Goal: Navigation & Orientation: Find specific page/section

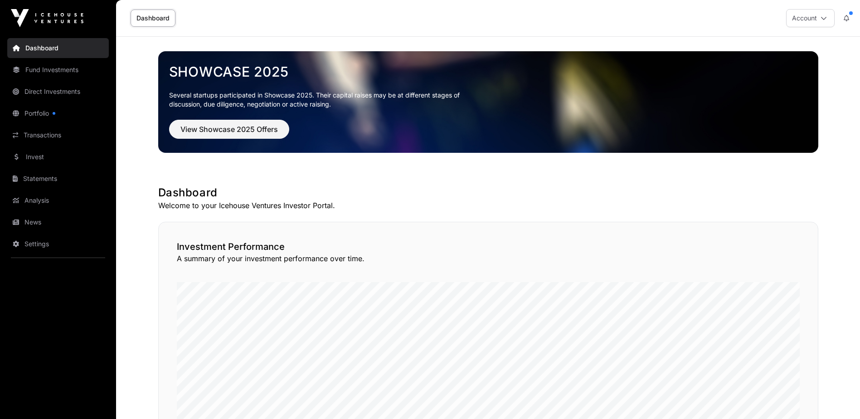
click at [46, 114] on link "Portfolio" at bounding box center [58, 113] width 102 height 20
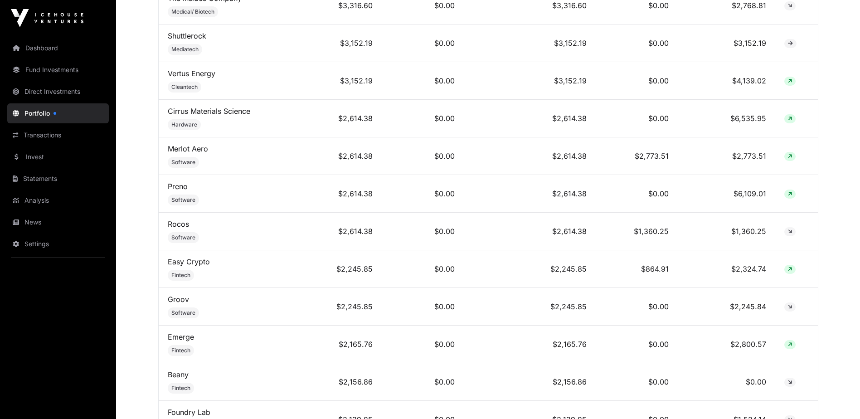
scroll to position [1225, 0]
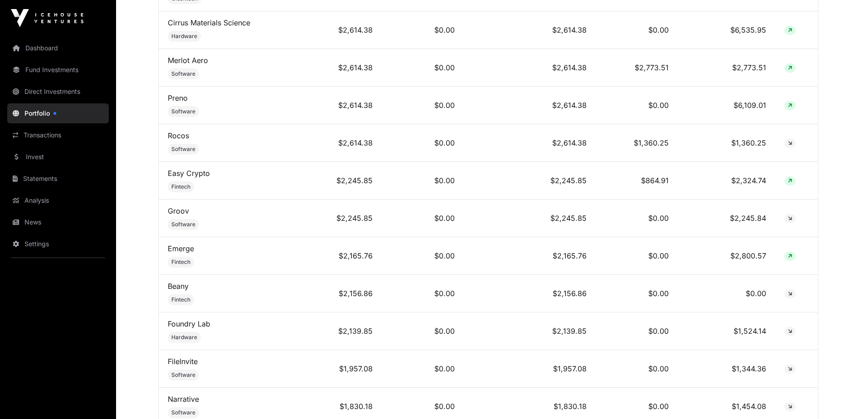
click at [57, 66] on link "Fund Investments" at bounding box center [58, 70] width 102 height 20
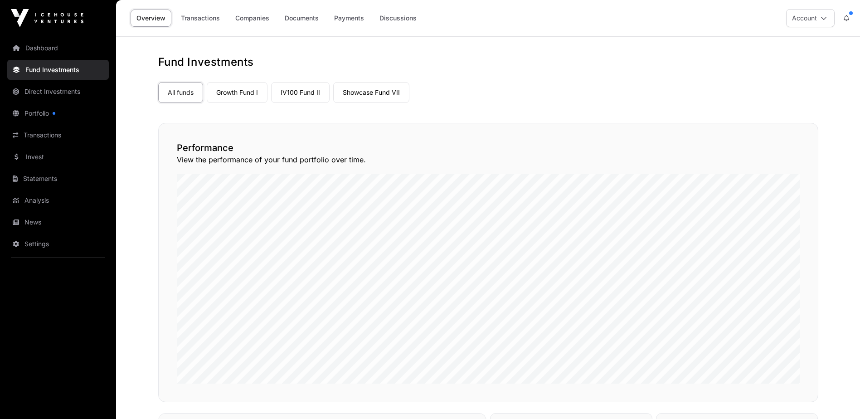
click at [311, 93] on link "IV100 Fund II" at bounding box center [300, 92] width 59 height 21
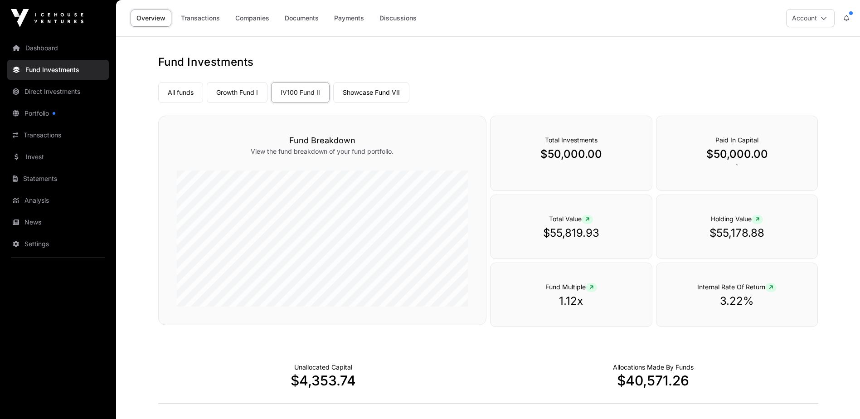
click at [298, 88] on link "IV100 Fund II" at bounding box center [300, 92] width 59 height 21
click at [386, 96] on link "Showcase Fund VII" at bounding box center [371, 92] width 76 height 21
click at [245, 93] on link "Growth Fund I" at bounding box center [237, 92] width 61 height 21
click at [317, 95] on link "IV100 Fund II" at bounding box center [300, 92] width 59 height 21
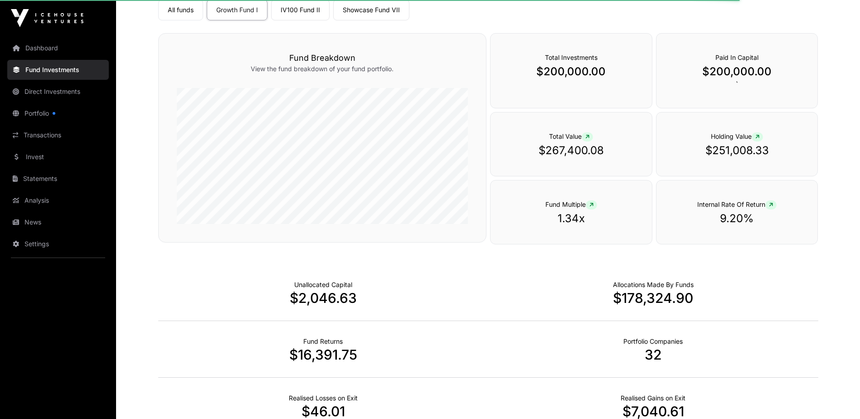
scroll to position [91, 0]
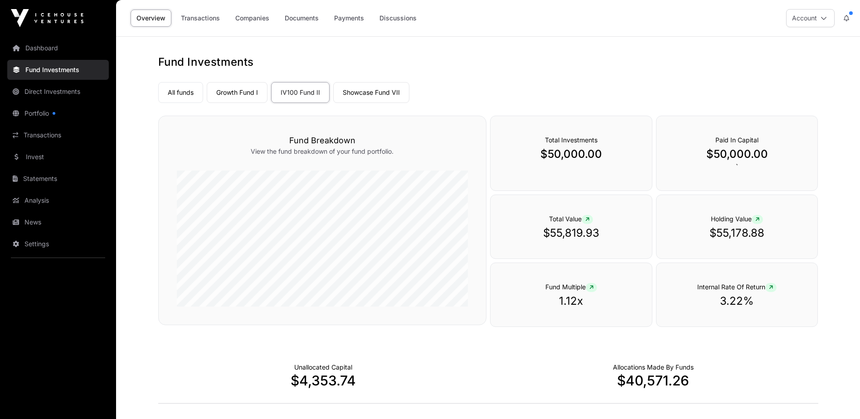
click at [362, 97] on link "Showcase Fund VII" at bounding box center [371, 92] width 76 height 21
click at [229, 94] on link "Growth Fund I" at bounding box center [237, 92] width 61 height 21
click at [174, 95] on link "All funds" at bounding box center [180, 92] width 45 height 21
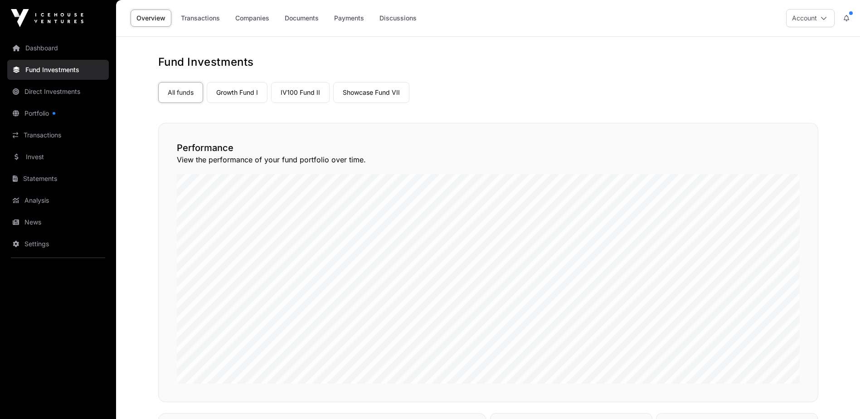
click at [304, 21] on link "Documents" at bounding box center [302, 18] width 46 height 17
